Goal: Communication & Community: Answer question/provide support

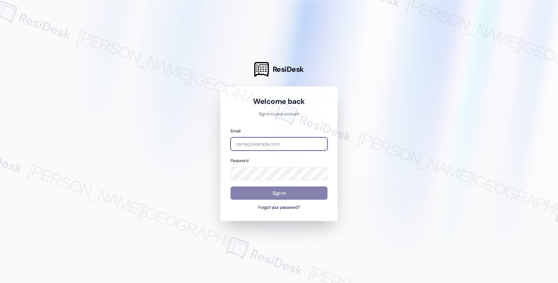
click at [267, 145] on input "email" at bounding box center [279, 144] width 97 height 14
type input "automated-surveys-orion_housing-fides.[PERSON_NAME]@orion_[DOMAIN_NAME]"
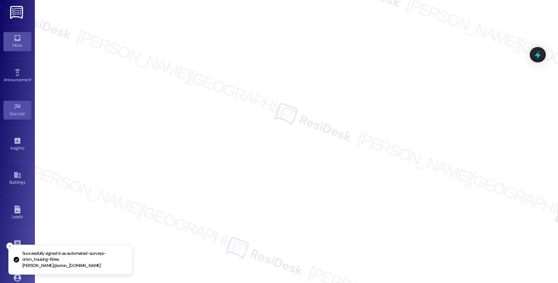
click at [18, 36] on icon at bounding box center [18, 38] width 8 height 8
